Goal: Register for event/course

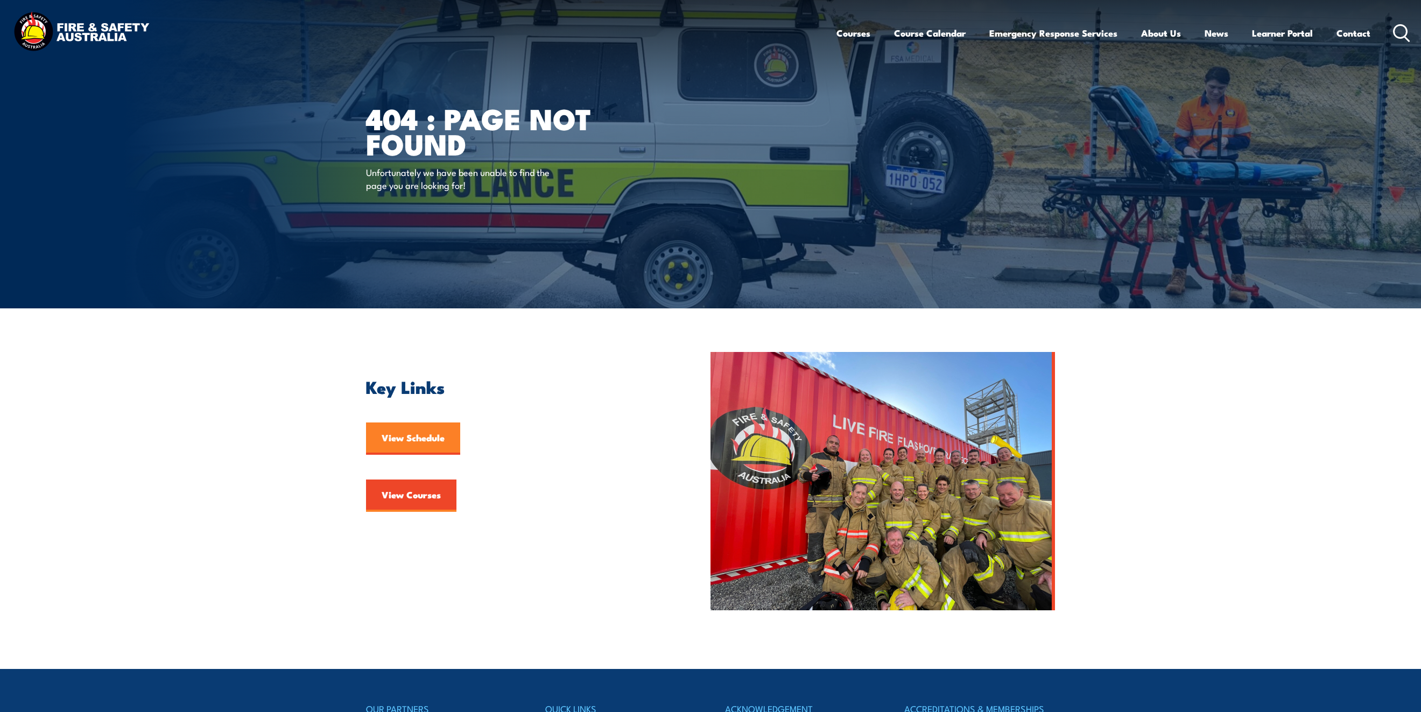
click at [422, 434] on link "View Schedule" at bounding box center [413, 439] width 94 height 32
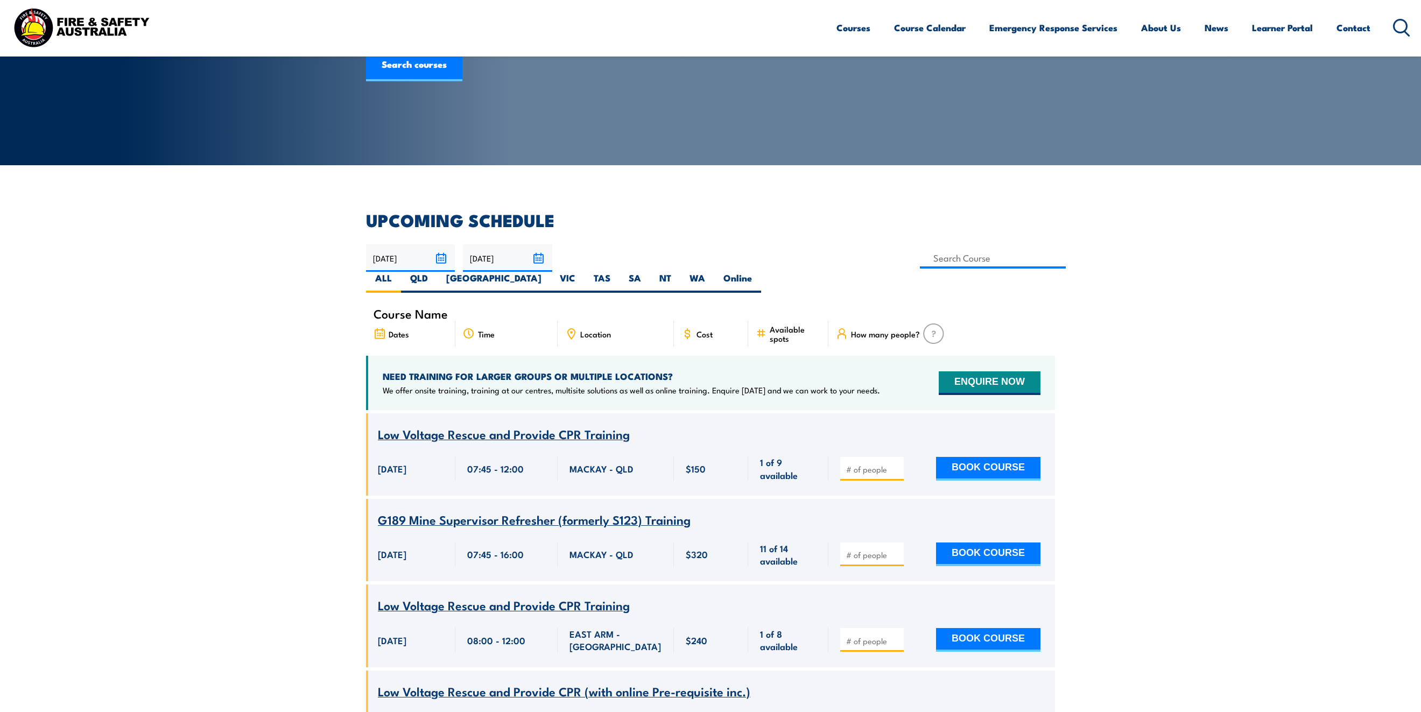
scroll to position [162, 0]
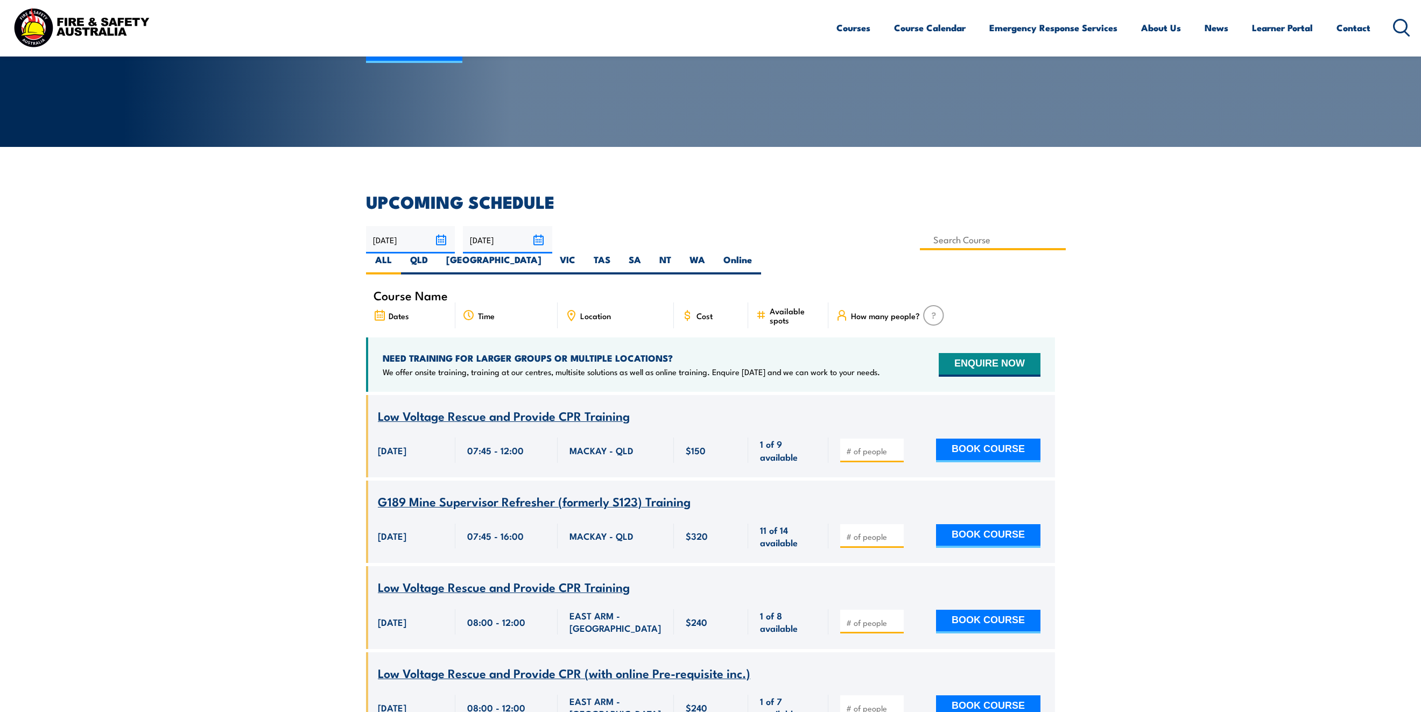
click at [920, 237] on input at bounding box center [993, 239] width 146 height 21
paste input "CPPFES2005"
type input "CPPFES2005"
click at [714, 254] on label "WA" at bounding box center [698, 264] width 34 height 21
click at [712, 254] on input "WA" at bounding box center [708, 257] width 7 height 7
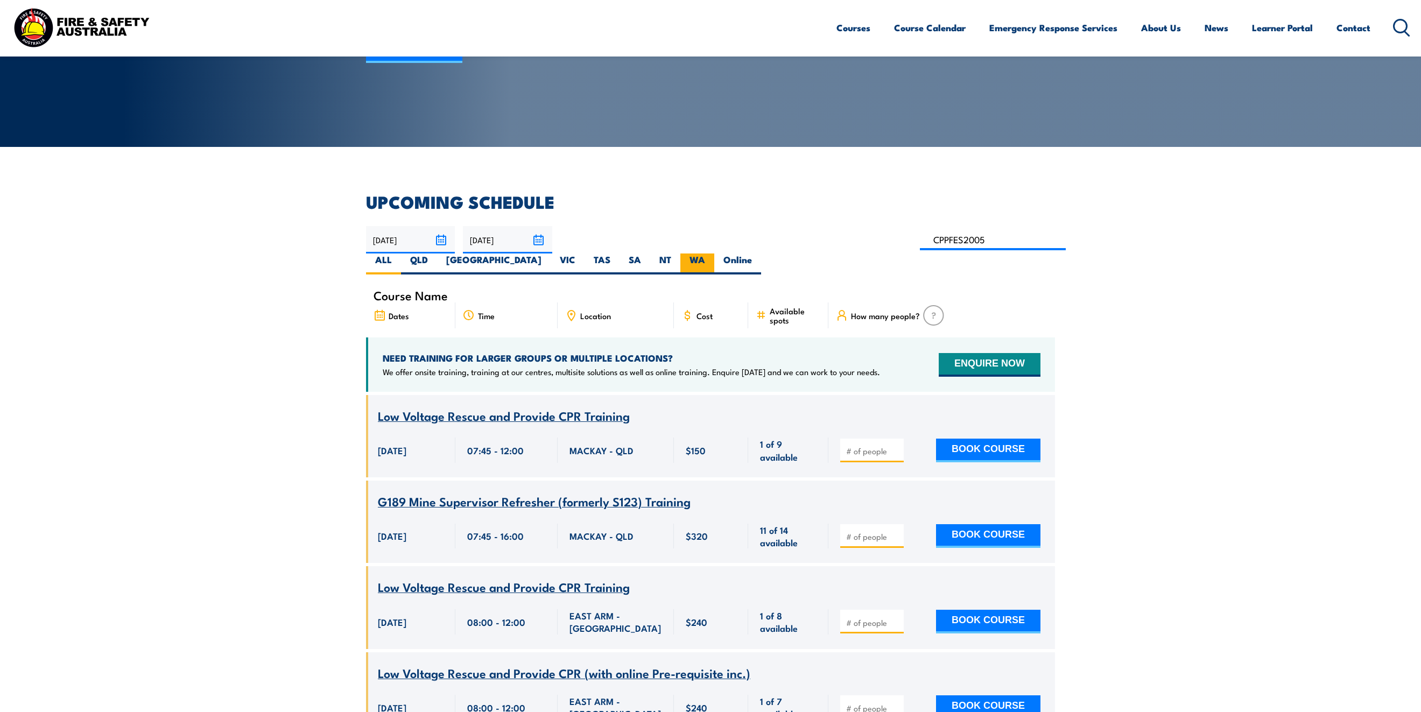
radio input "true"
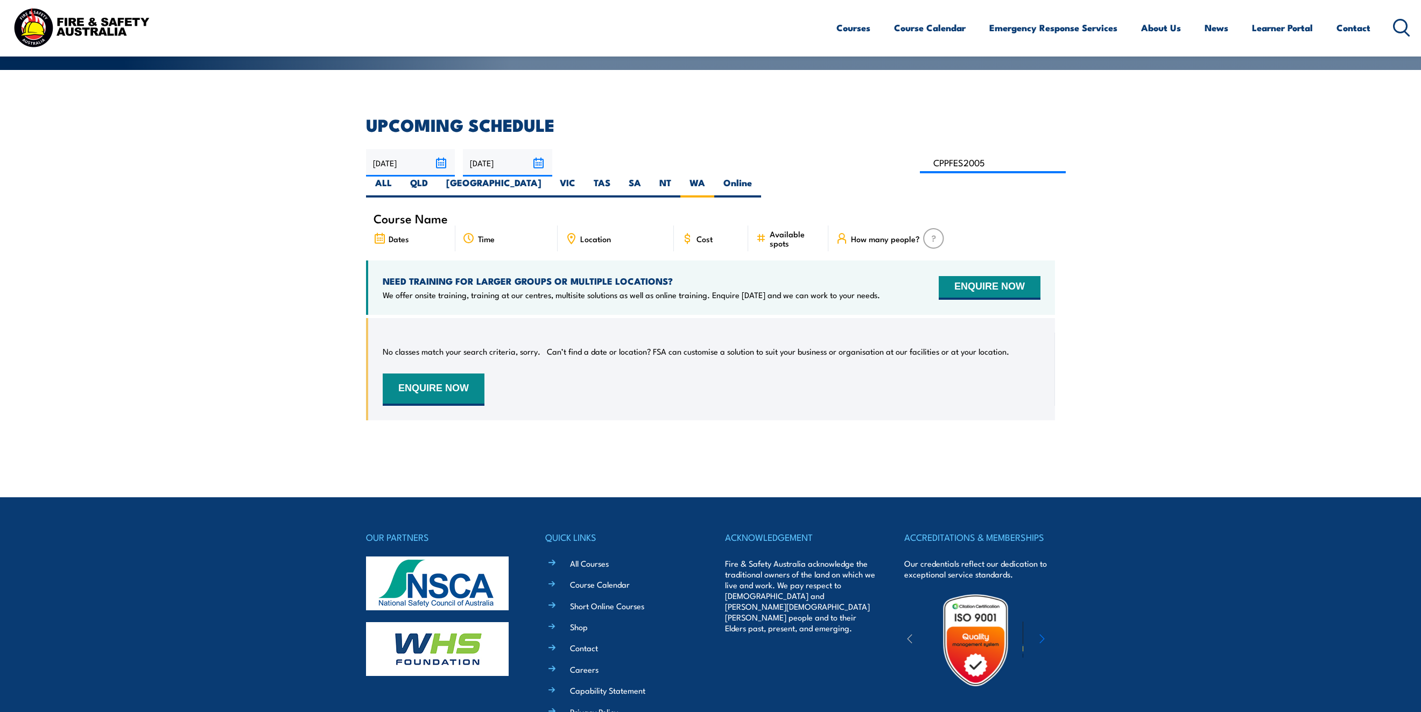
scroll to position [185, 0]
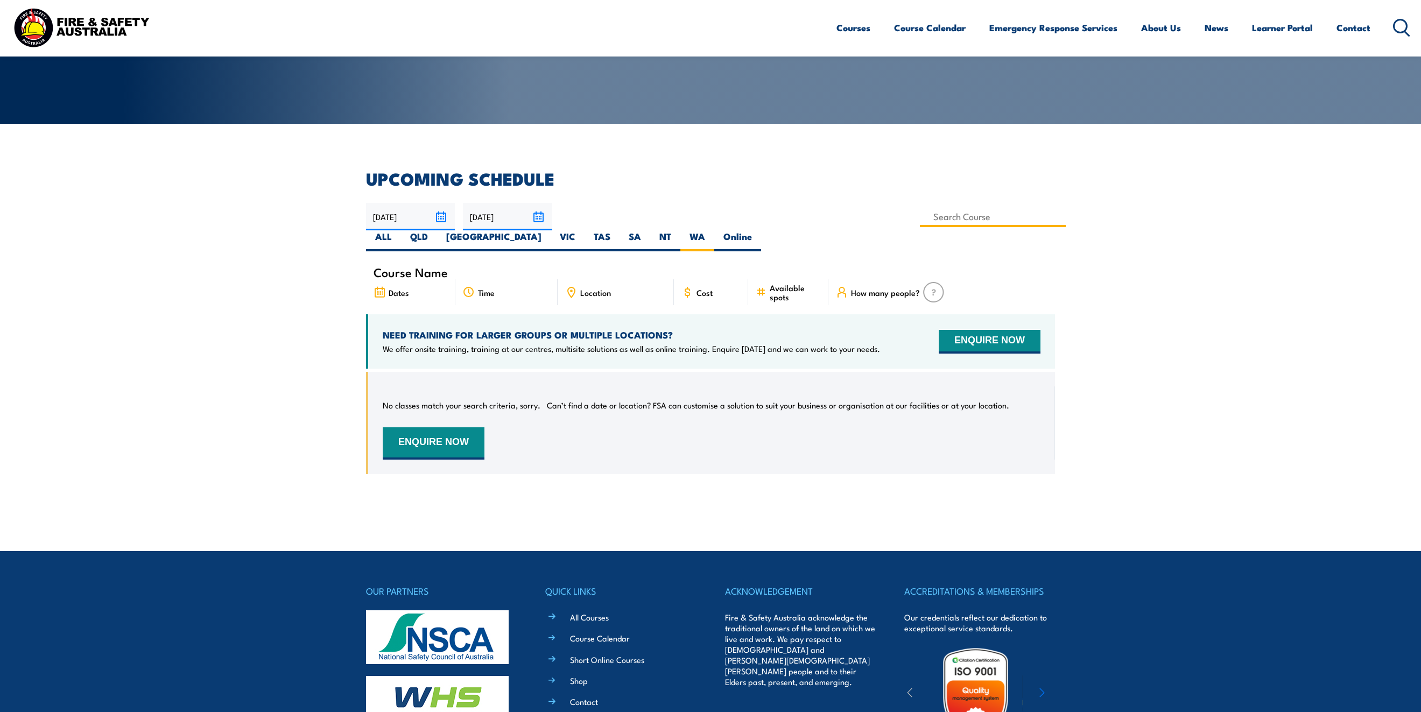
type input "CPPFES2005"
drag, startPoint x: 664, startPoint y: 218, endPoint x: 235, endPoint y: 213, distance: 429.2
click at [246, 216] on section "UPCOMING SCHEDULE 21/08/2025 20/10/2025" at bounding box center [710, 331] width 1421 height 320
click at [920, 212] on input at bounding box center [993, 216] width 146 height 21
paste input "Demonstrate first attack firefighting equipment"
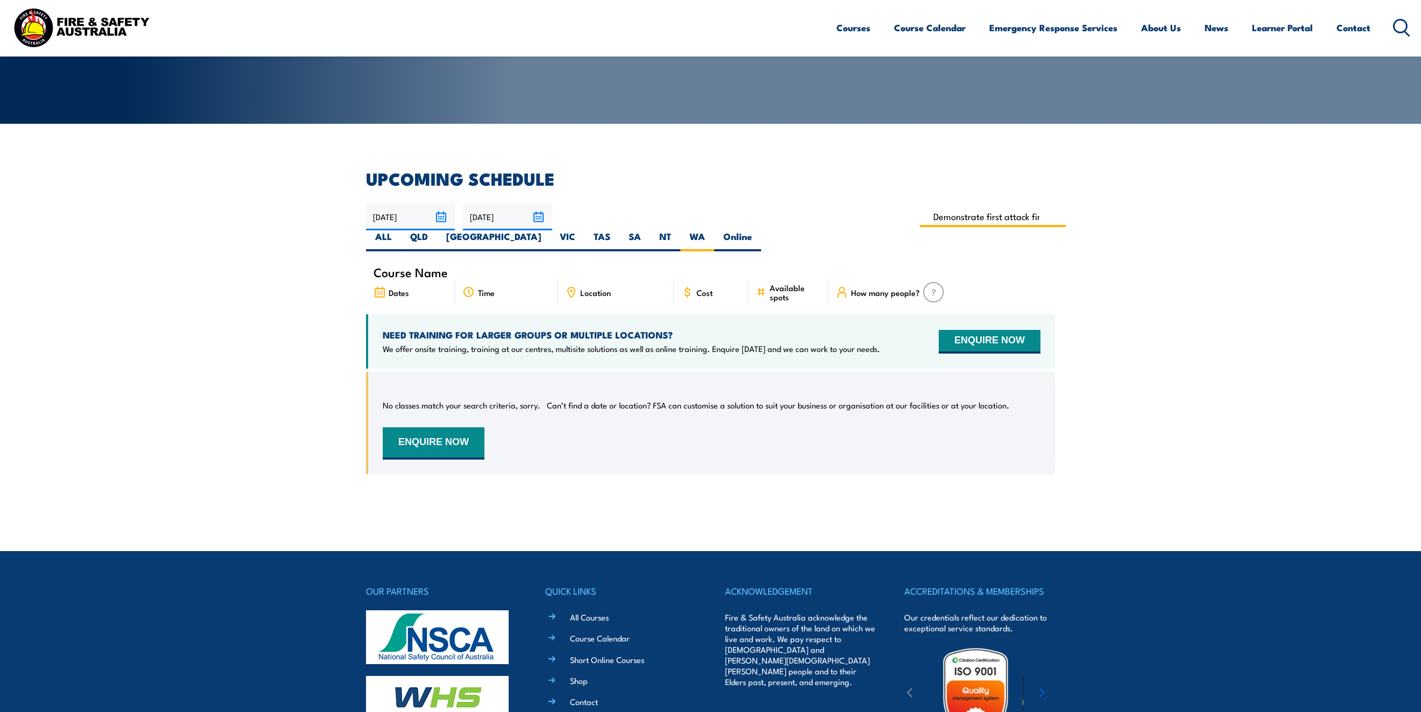
scroll to position [0, 87]
type input "Demonstrate First Attack Firefighting Equipment Training"
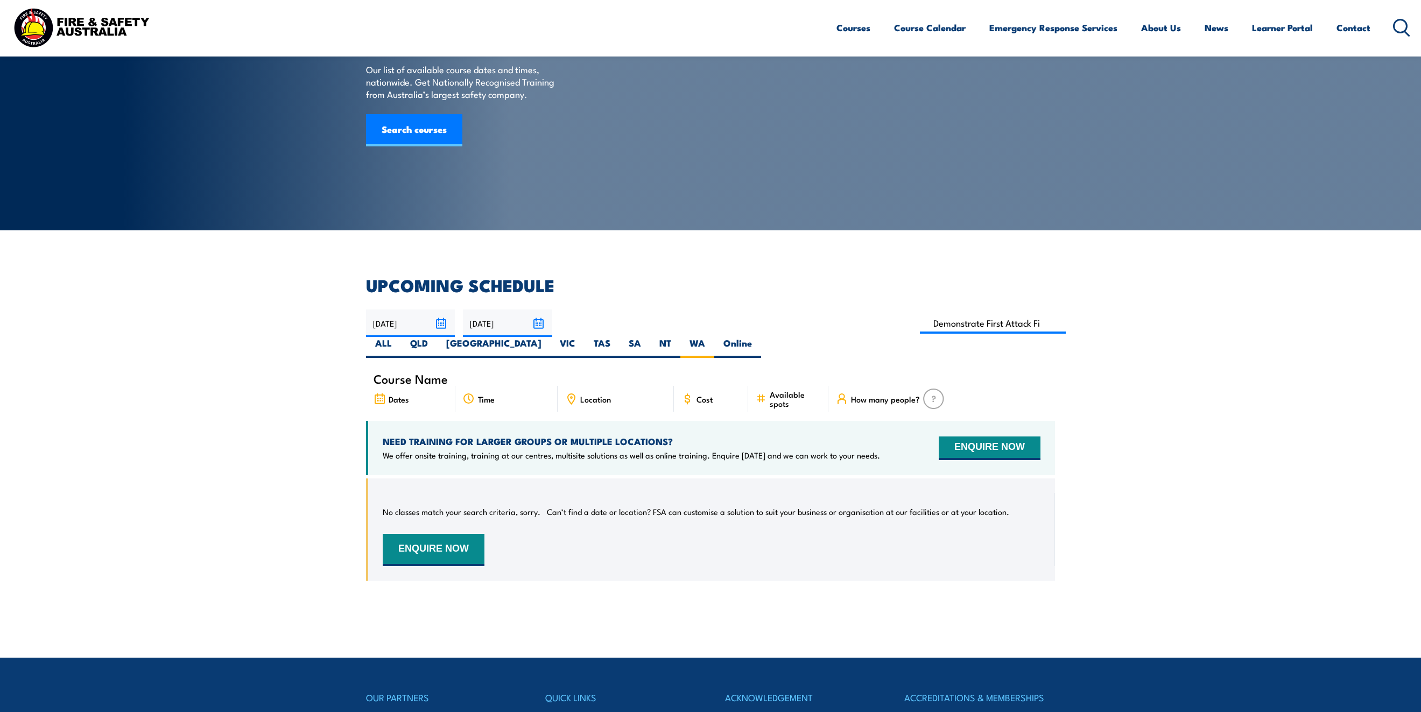
scroll to position [77, 0]
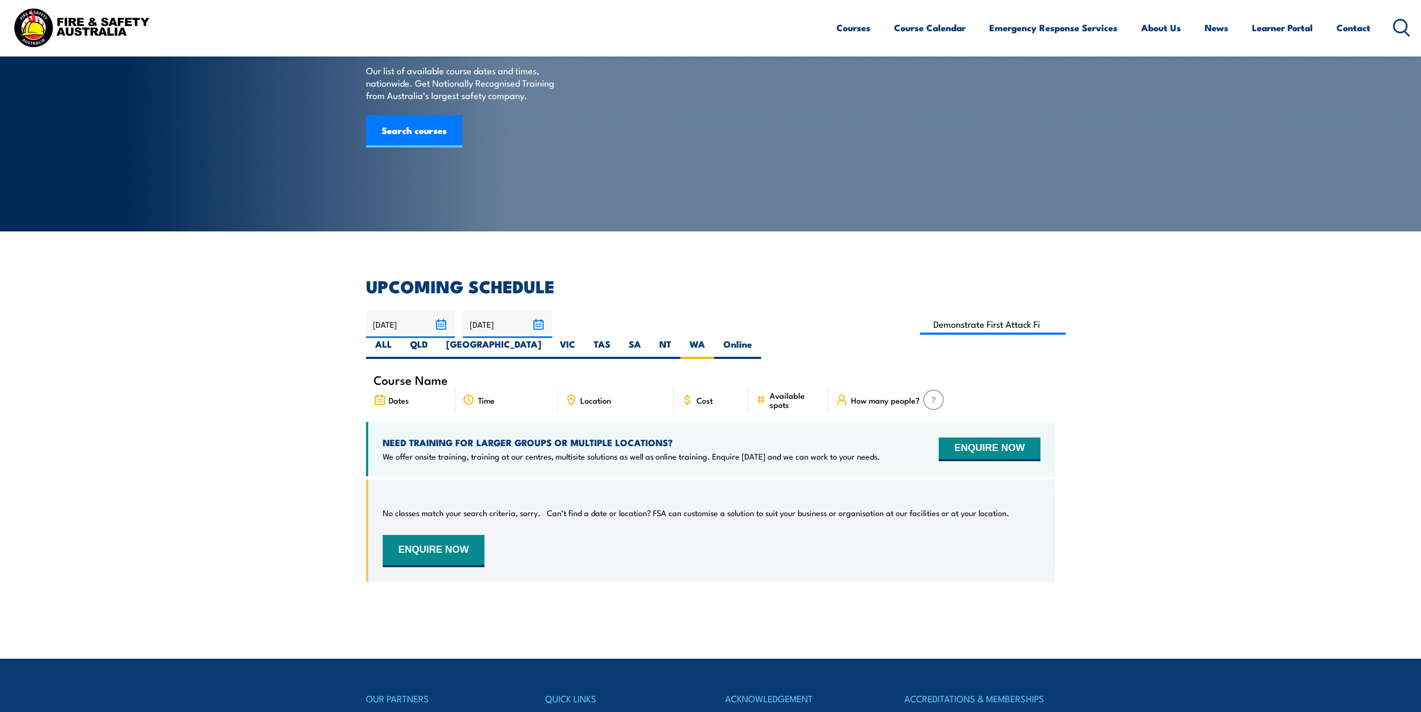
click at [396, 375] on span "Course Name" at bounding box center [411, 379] width 74 height 9
click at [761, 338] on label "Online" at bounding box center [737, 348] width 47 height 21
click at [759, 338] on input "Online" at bounding box center [755, 341] width 7 height 7
radio input "true"
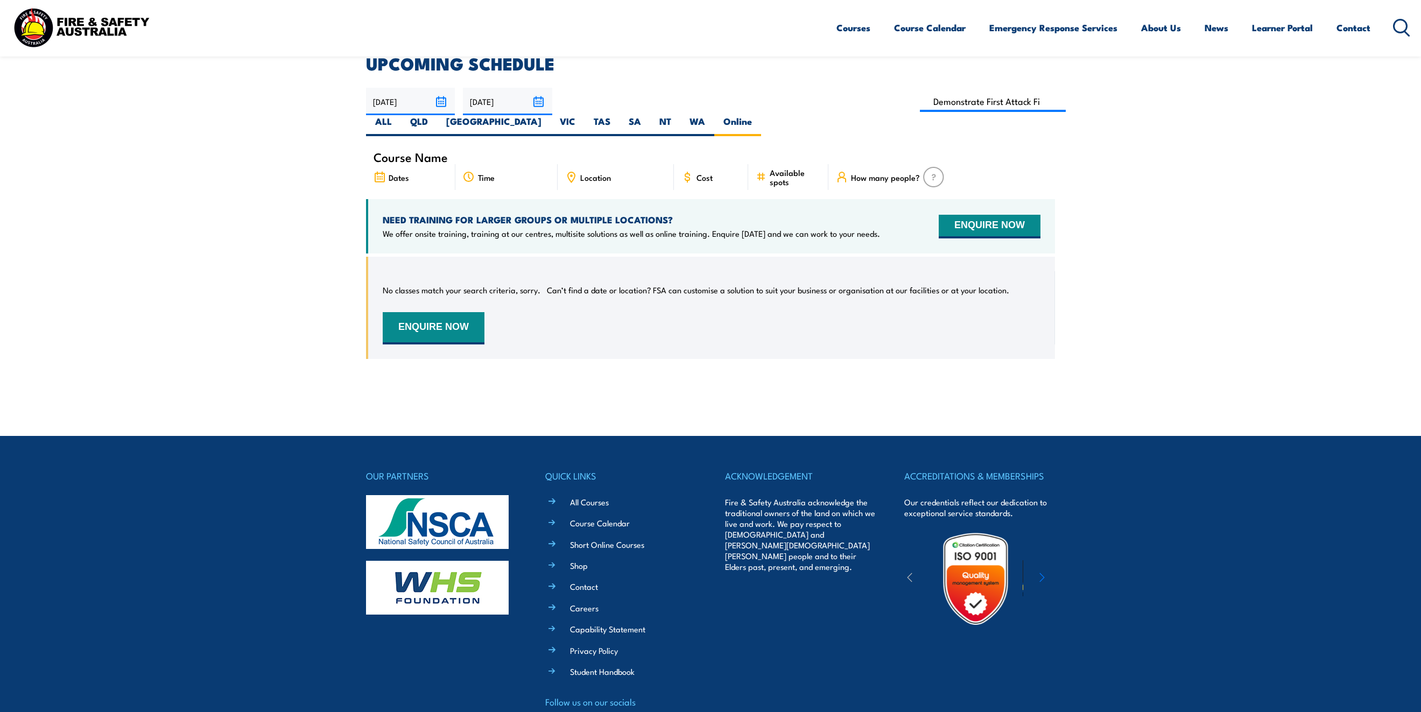
scroll to position [77, 0]
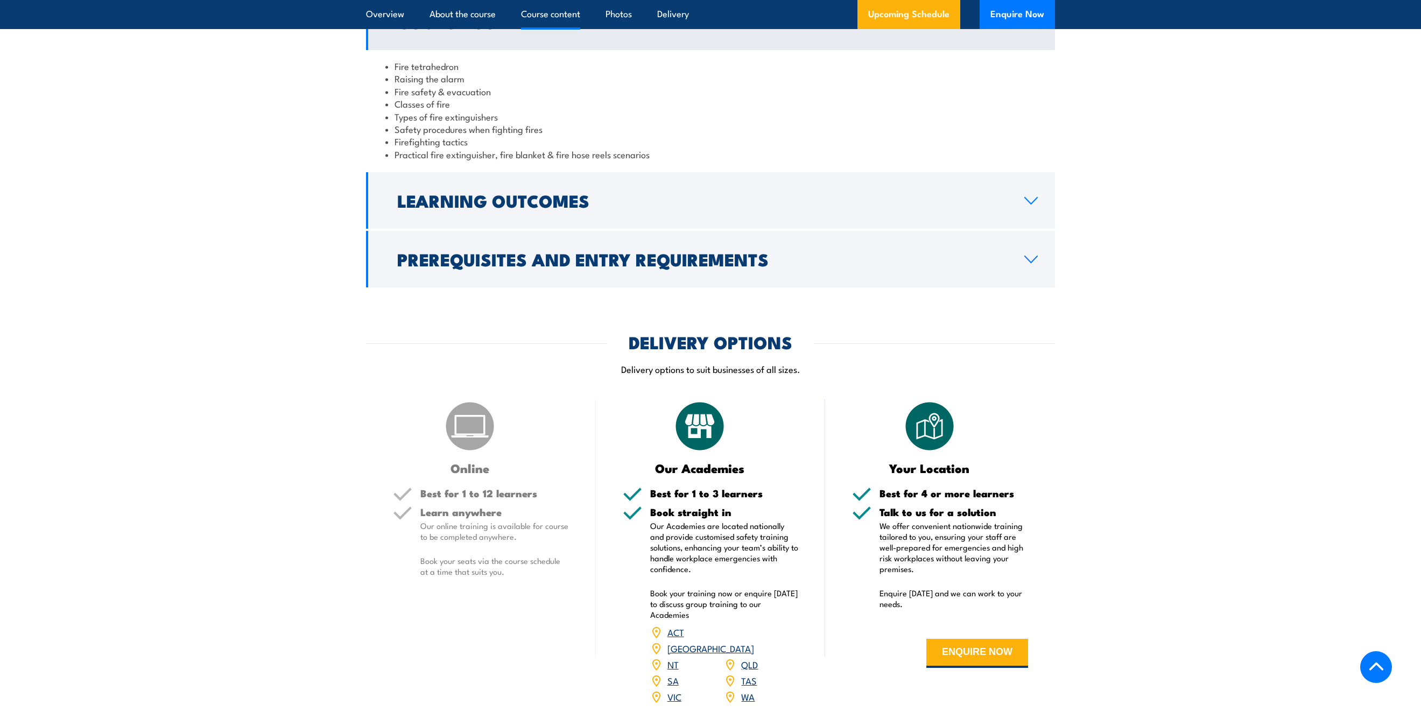
scroll to position [1346, 0]
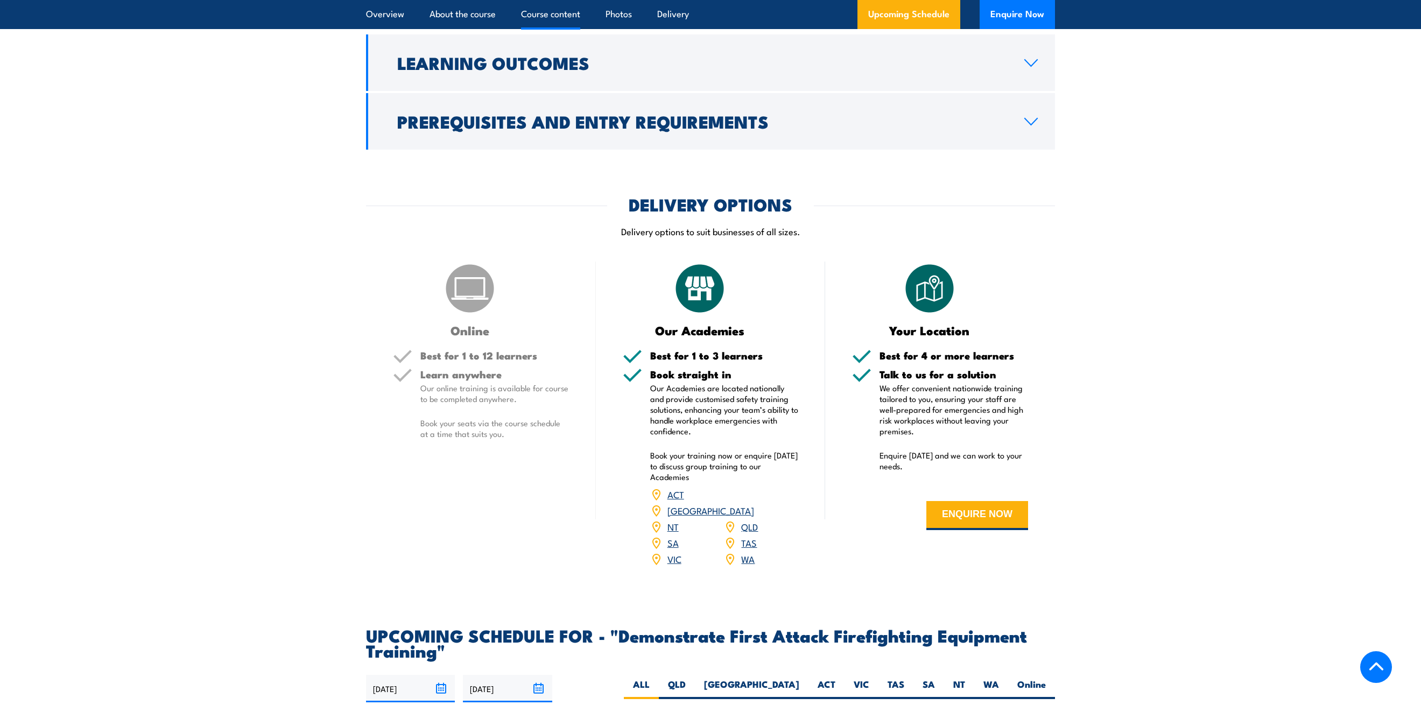
click at [743, 552] on link "WA" at bounding box center [747, 558] width 13 height 13
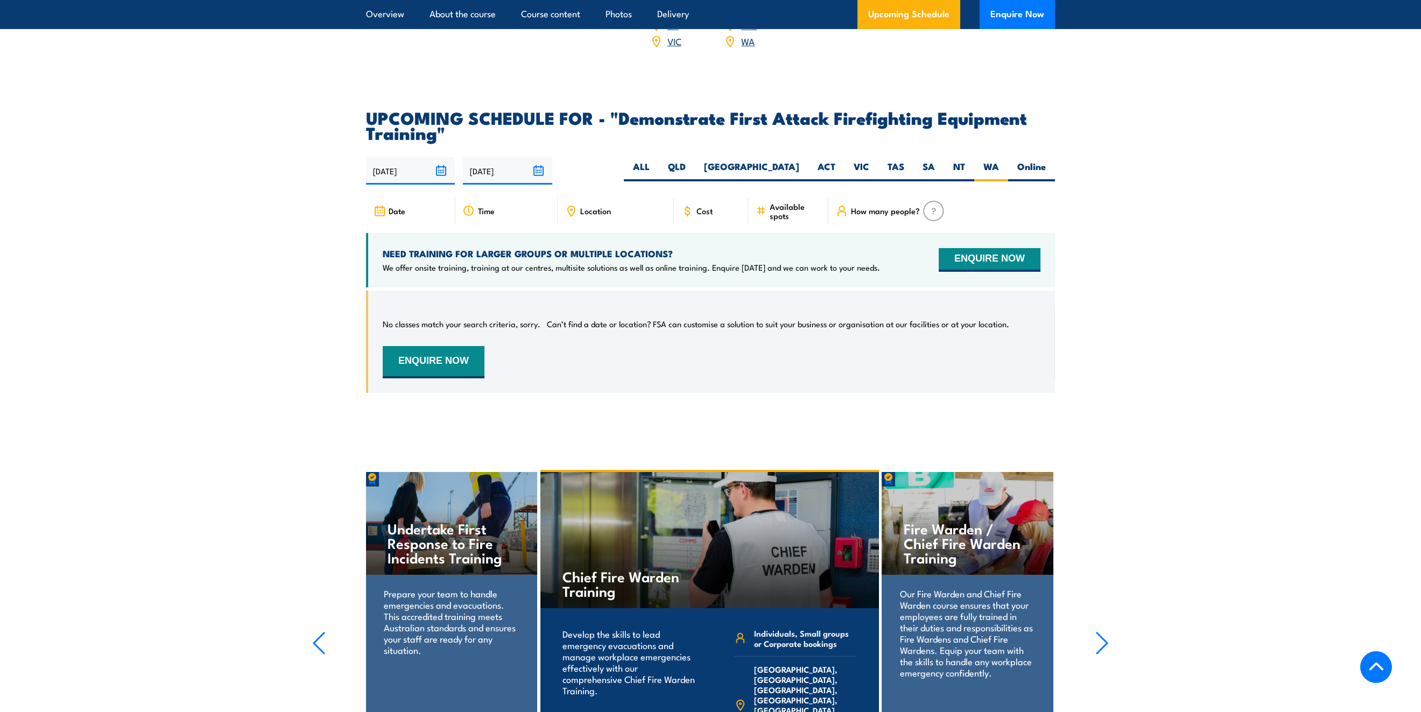
scroll to position [1845, 0]
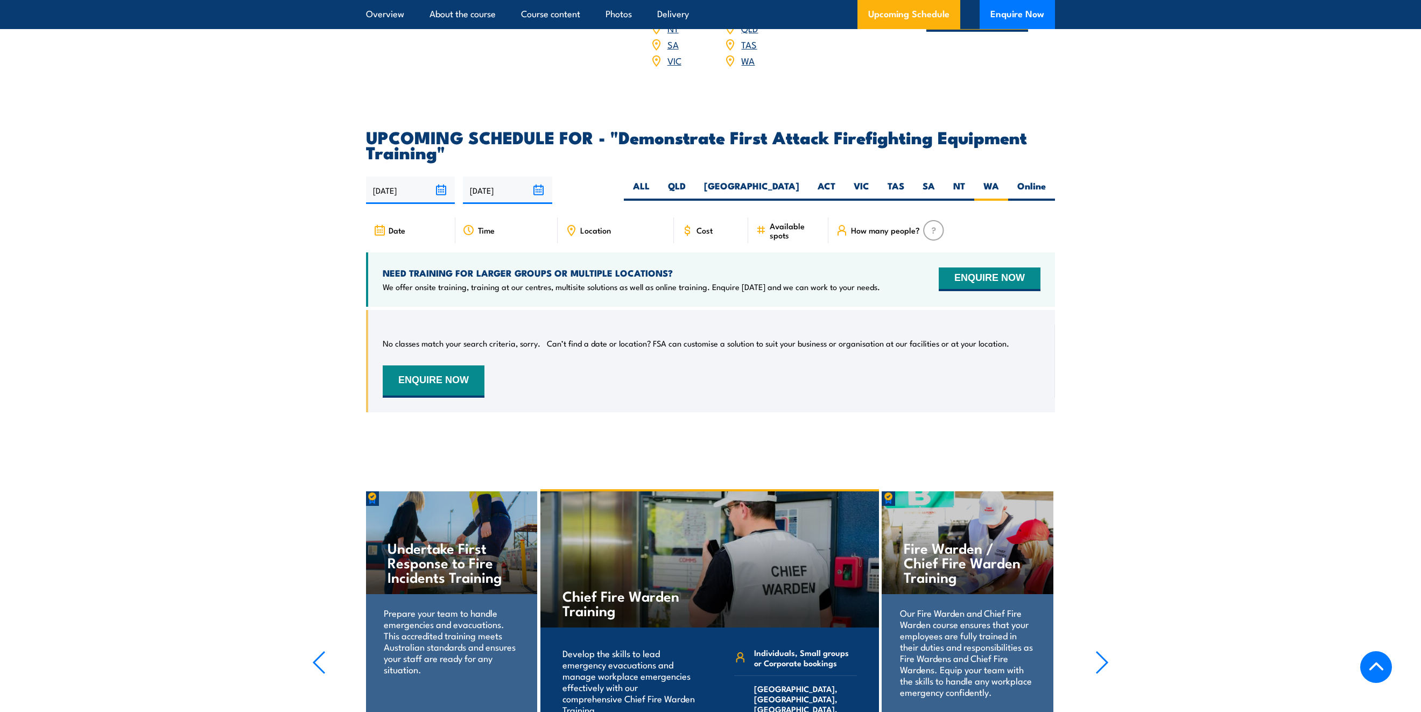
click at [907, 226] on span "How many people?" at bounding box center [885, 230] width 69 height 9
click at [930, 220] on img at bounding box center [933, 230] width 21 height 20
click at [698, 226] on span "Cost" at bounding box center [705, 230] width 16 height 9
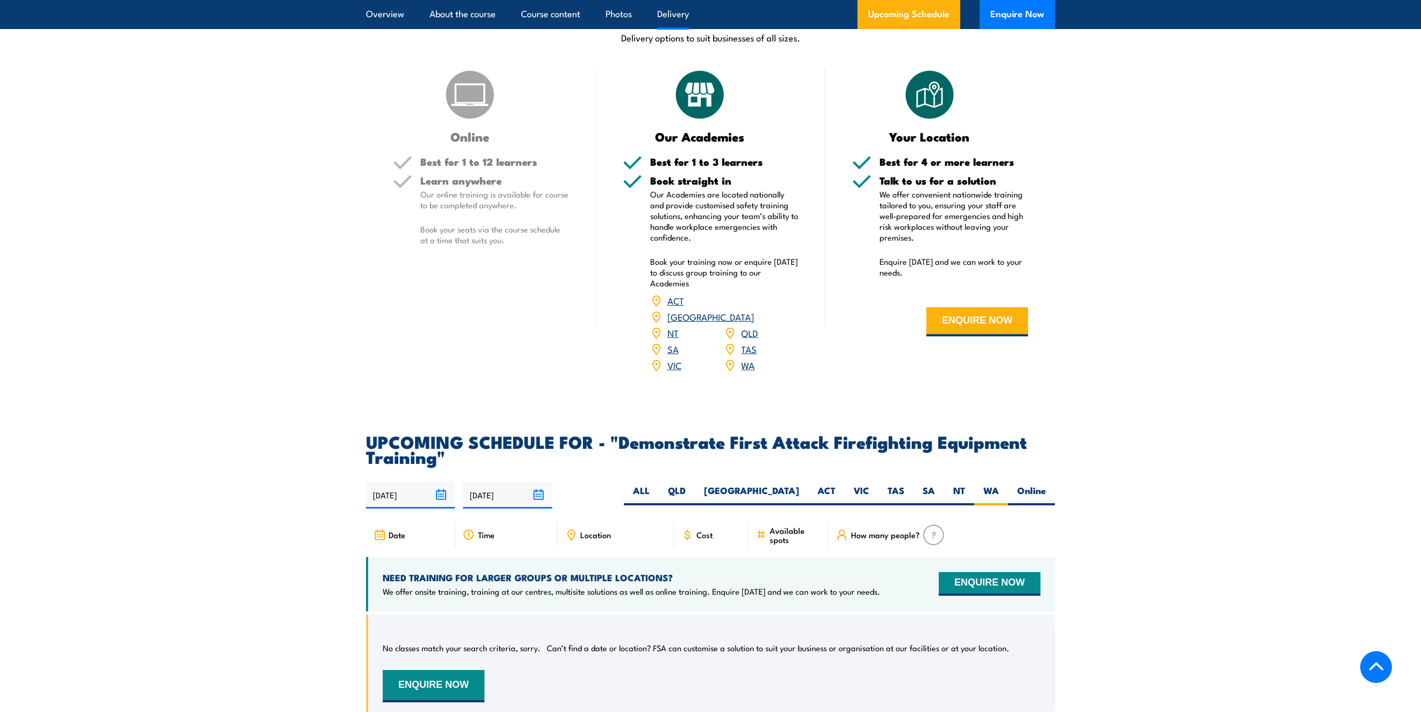
scroll to position [1522, 0]
